Goal: Information Seeking & Learning: Learn about a topic

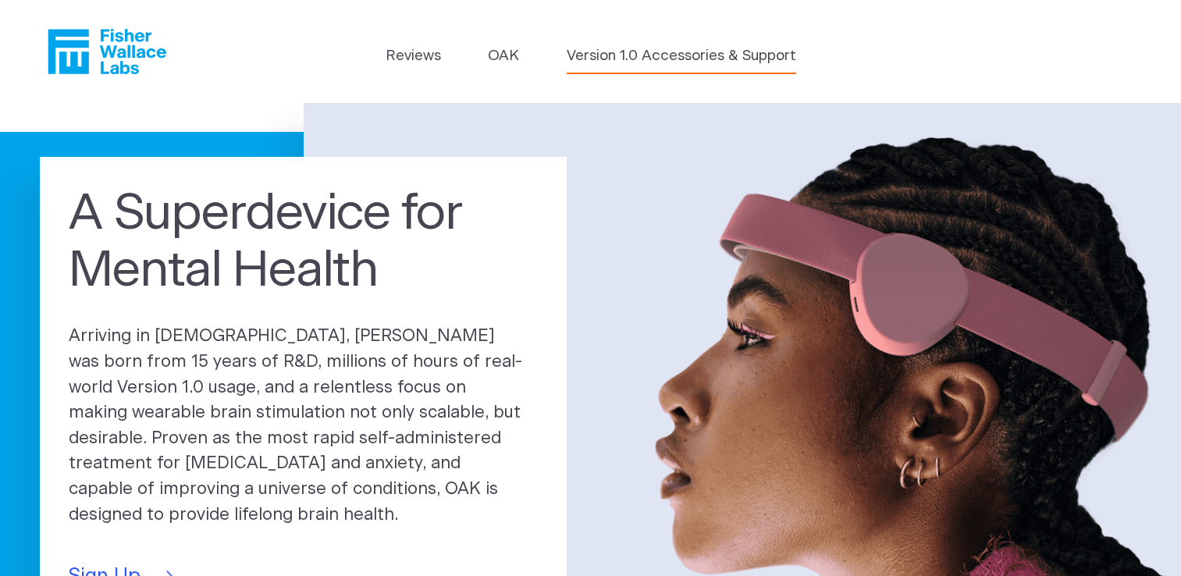
click at [645, 52] on link "Version 1.0 Accessories & Support" at bounding box center [681, 56] width 229 height 22
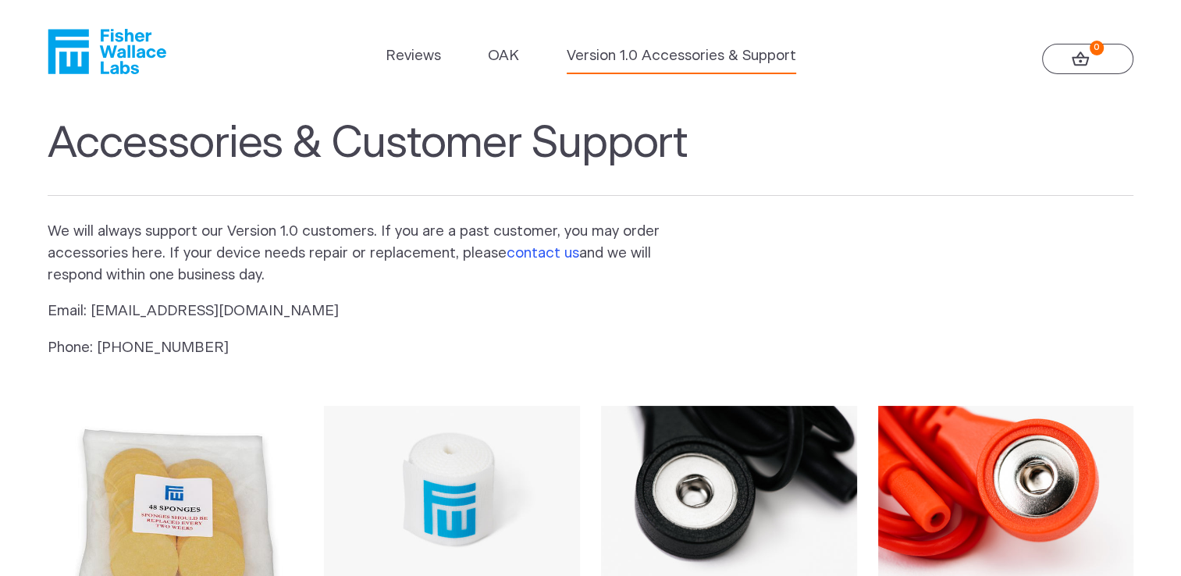
click at [553, 252] on link "contact us" at bounding box center [543, 253] width 73 height 15
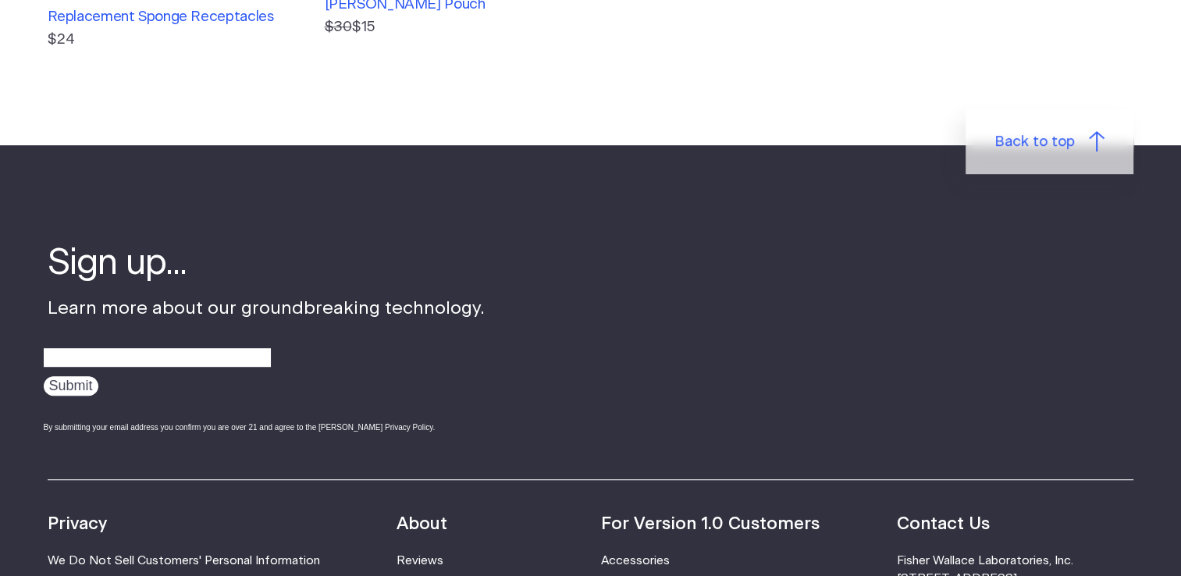
scroll to position [937, 0]
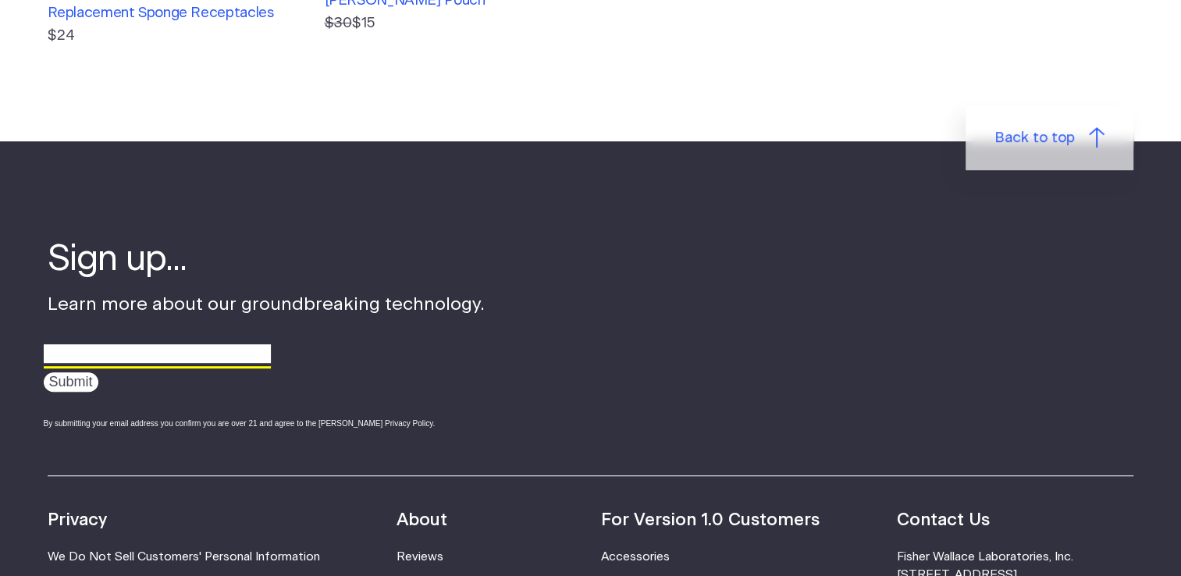
click at [137, 342] on input "email" at bounding box center [157, 354] width 227 height 24
type input "mwhcteam@outlook.com"
click at [61, 372] on input "Submit" at bounding box center [71, 382] width 55 height 20
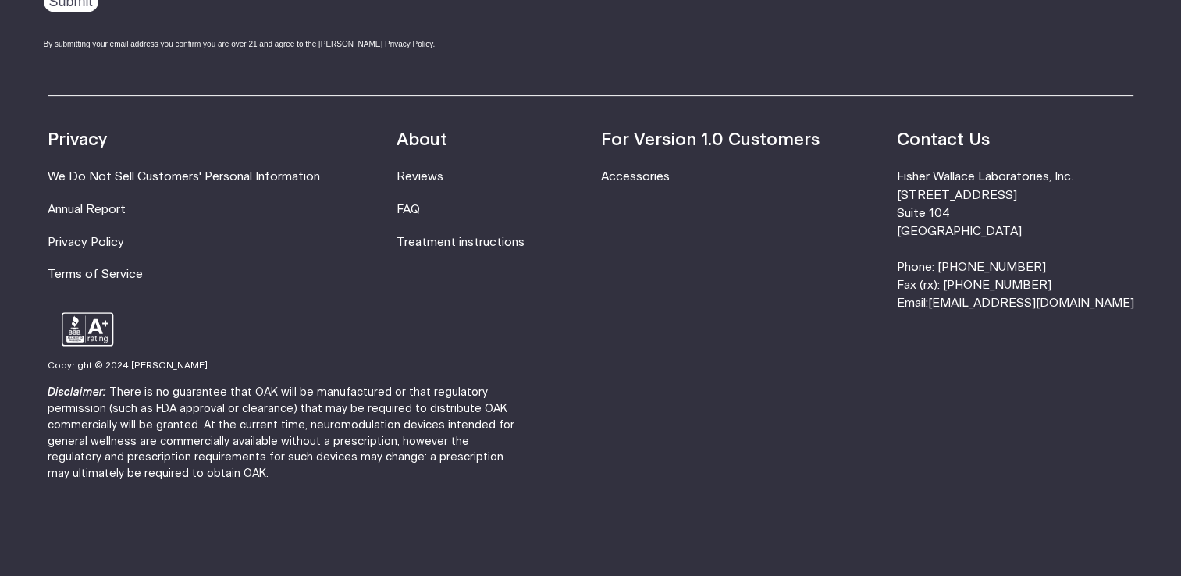
scroll to position [588, 0]
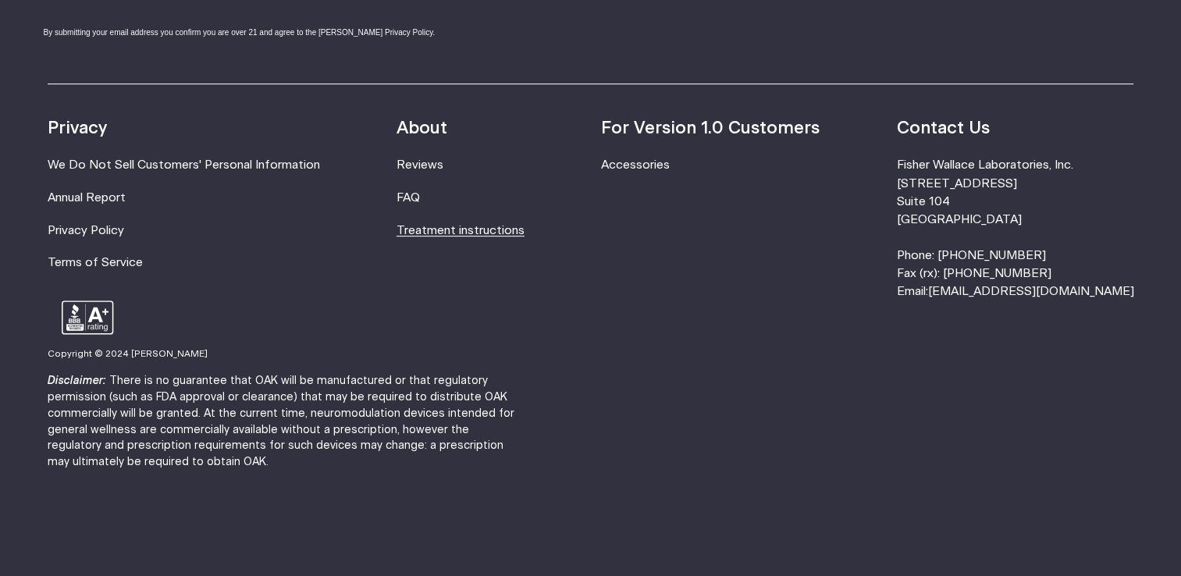
click at [471, 228] on link "Treatment instructions" at bounding box center [461, 231] width 128 height 12
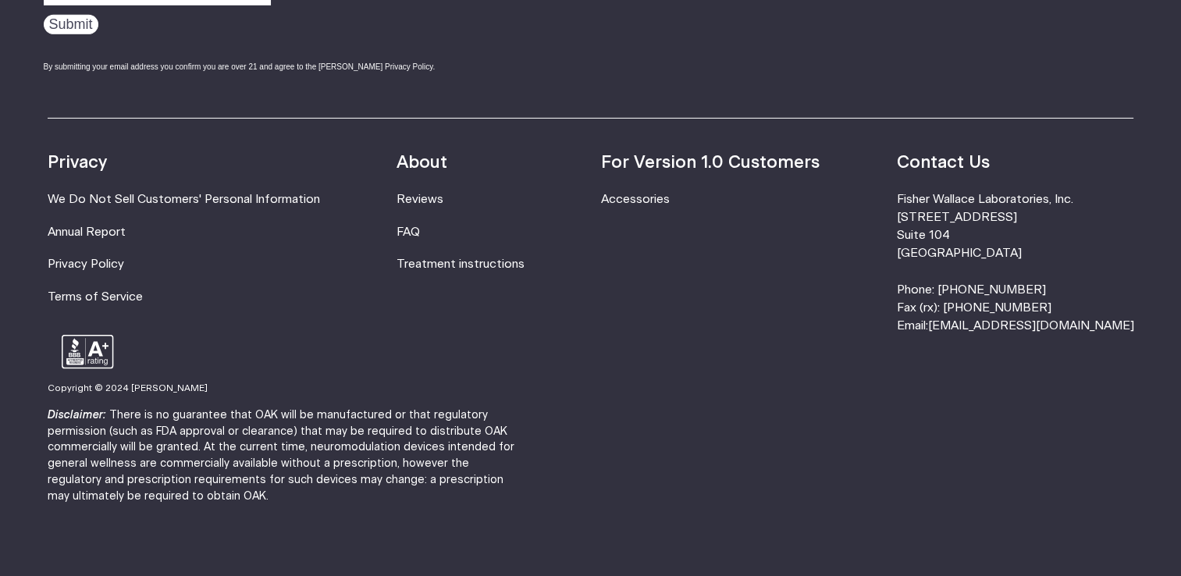
scroll to position [5033, 0]
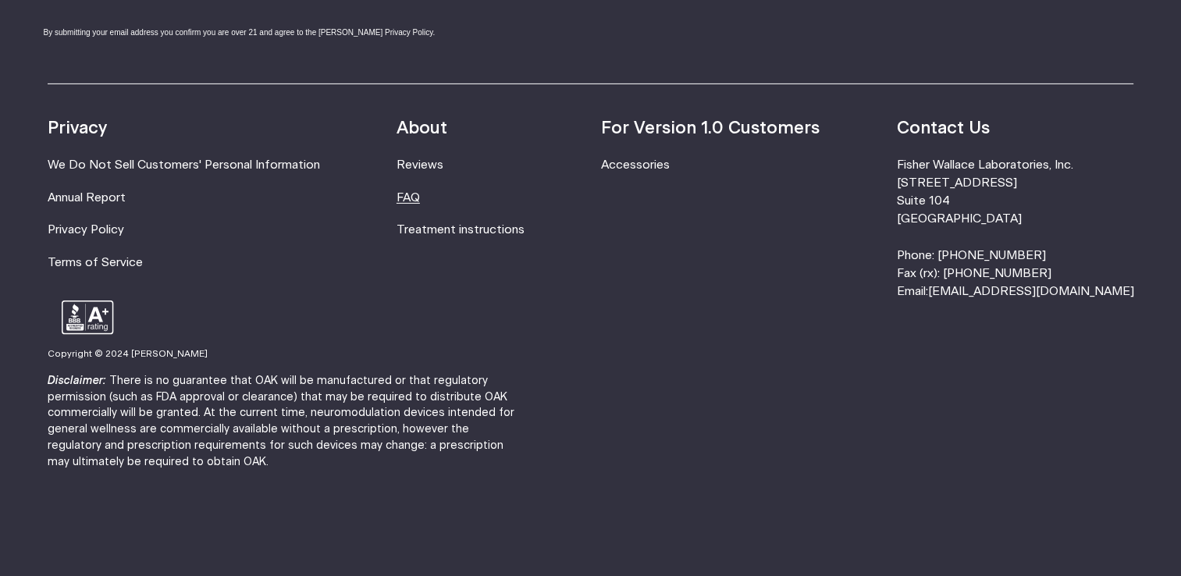
click at [420, 195] on link "FAQ" at bounding box center [408, 198] width 23 height 12
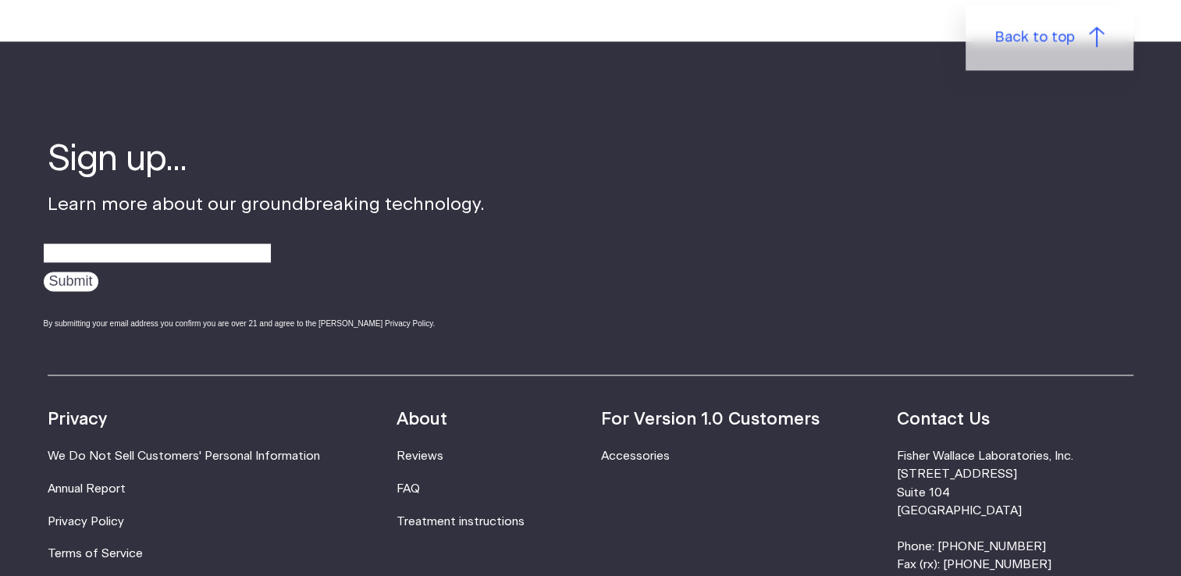
scroll to position [2029, 0]
